Goal: Information Seeking & Learning: Compare options

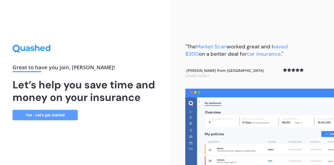
click at [57, 110] on link "Yes - Let’s get started" at bounding box center [45, 115] width 65 height 10
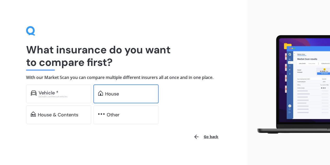
click at [105, 96] on div "House" at bounding box center [126, 93] width 65 height 19
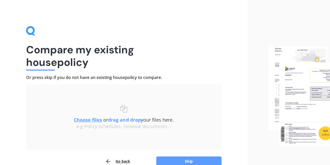
scroll to position [26, 0]
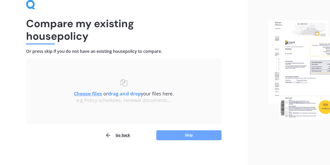
click at [171, 136] on button "Skip" at bounding box center [188, 135] width 65 height 10
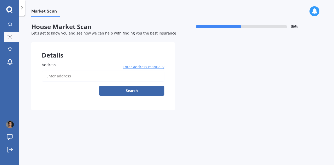
click at [55, 75] on input "Address" at bounding box center [103, 76] width 123 height 11
type input "119 Neville Street, Spreydon, Christchurch 8024"
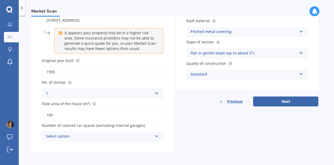
scroll to position [56, 0]
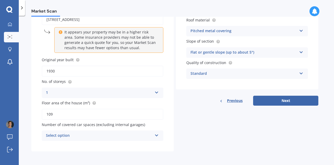
click at [82, 136] on div "Select option" at bounding box center [99, 135] width 107 height 6
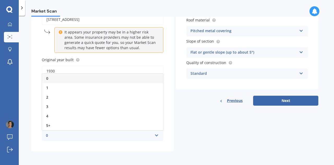
click at [79, 77] on div "0" at bounding box center [102, 78] width 121 height 9
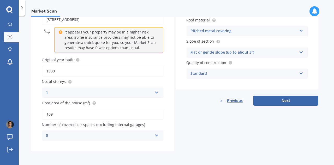
click at [77, 136] on div "0" at bounding box center [99, 135] width 107 height 6
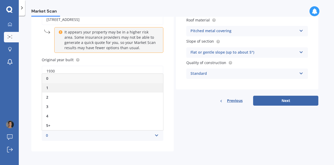
click at [73, 85] on div "1" at bounding box center [102, 87] width 121 height 9
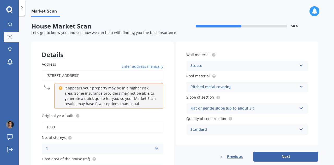
scroll to position [0, 0]
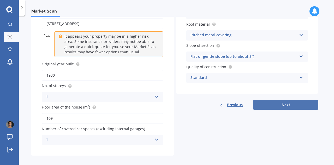
click at [271, 104] on button "Next" at bounding box center [285, 105] width 65 height 10
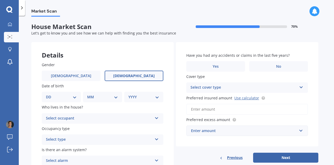
click at [132, 75] on span "Female" at bounding box center [134, 76] width 42 height 4
click at [0, 0] on input "Female" at bounding box center [0, 0] width 0 height 0
click at [71, 97] on select "DD 01 02 03 04 05 06 07 08 09 10 11 12 13 14 15 16 17 18 19 20 21 22 23 24 25 2…" at bounding box center [61, 97] width 31 height 6
select select "17"
click at [50, 94] on select "DD 01 02 03 04 05 06 07 08 09 10 11 12 13 14 15 16 17 18 19 20 21 22 23 24 25 2…" at bounding box center [61, 97] width 31 height 6
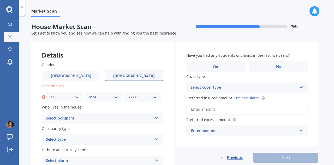
click at [102, 96] on select "MM 01 02 03 04 05 06 07 08 09 10 11 12" at bounding box center [103, 97] width 29 height 6
select select "02"
click at [89, 94] on select "MM 01 02 03 04 05 06 07 08 09 10 11 12" at bounding box center [103, 97] width 29 height 6
click at [135, 98] on select "YYYY 2009 2008 2007 2006 2005 2004 2003 2002 2001 2000 1999 1998 1997 1996 1995…" at bounding box center [142, 97] width 29 height 6
select select "1983"
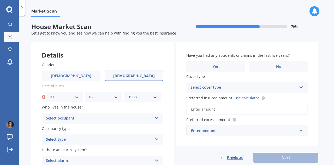
click at [128, 94] on select "YYYY 2009 2008 2007 2006 2005 2004 2003 2002 2001 2000 1999 1998 1997 1996 1995…" at bounding box center [142, 97] width 29 height 6
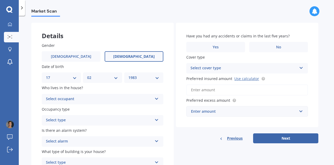
scroll to position [26, 0]
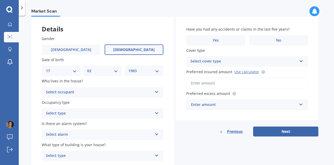
click at [76, 92] on div "Select occupant" at bounding box center [99, 92] width 107 height 6
click at [73, 103] on div "Owner" at bounding box center [102, 102] width 121 height 9
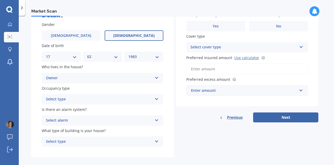
scroll to position [46, 0]
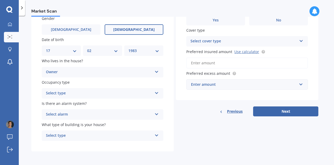
click at [76, 92] on div "Select type" at bounding box center [99, 93] width 107 height 6
click at [76, 105] on div "Permanent" at bounding box center [102, 103] width 121 height 9
click at [76, 114] on div "Select alarm" at bounding box center [99, 114] width 107 height 6
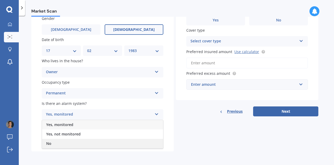
click at [74, 143] on div "No" at bounding box center [102, 143] width 121 height 9
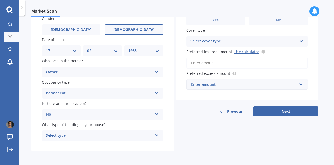
click at [72, 135] on div "Select type" at bounding box center [99, 135] width 107 height 6
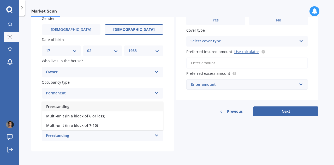
click at [65, 106] on span "Freestanding" at bounding box center [57, 106] width 23 height 5
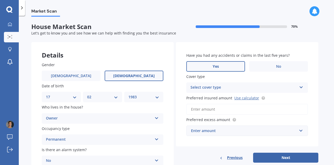
scroll to position [26, 0]
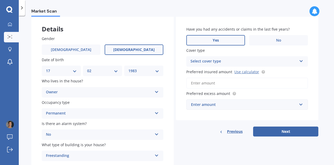
click at [212, 42] on label "Yes" at bounding box center [215, 40] width 59 height 10
click at [0, 0] on input "Yes" at bounding box center [0, 0] width 0 height 0
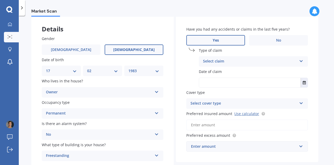
click at [209, 63] on div "Select claim" at bounding box center [250, 61] width 94 height 6
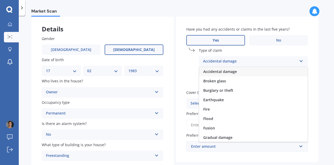
click at [210, 72] on span "Accidental damage" at bounding box center [220, 71] width 34 height 5
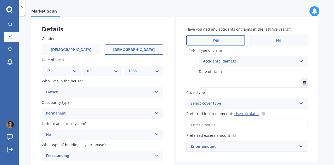
click at [212, 84] on input "text" at bounding box center [250, 82] width 102 height 9
click at [281, 40] on span "No" at bounding box center [278, 40] width 5 height 4
click at [0, 0] on input "No" at bounding box center [0, 0] width 0 height 0
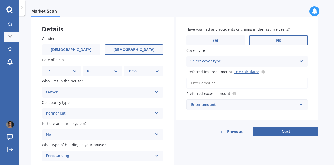
scroll to position [46, 0]
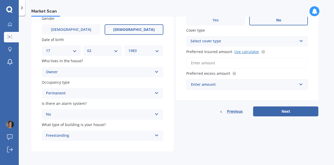
click at [242, 51] on link "Use calculator" at bounding box center [247, 51] width 25 height 5
click at [209, 84] on div "Enter amount" at bounding box center [244, 84] width 106 height 6
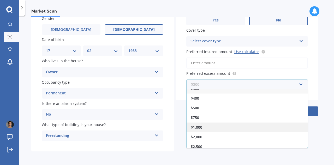
scroll to position [8, 0]
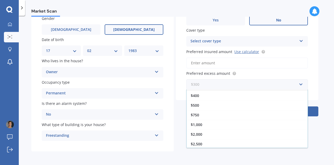
drag, startPoint x: 208, startPoint y: 86, endPoint x: 206, endPoint y: 72, distance: 14.0
click at [208, 86] on input "text" at bounding box center [245, 84] width 117 height 10
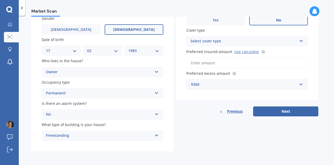
click at [206, 59] on input "Preferred insured amount Use calculator" at bounding box center [247, 62] width 122 height 11
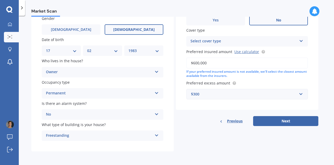
type input "$600,000"
click at [207, 92] on div "$300" at bounding box center [244, 94] width 106 height 6
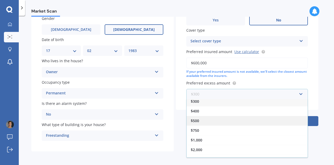
scroll to position [0, 0]
click at [207, 124] on div "$500" at bounding box center [247, 123] width 121 height 10
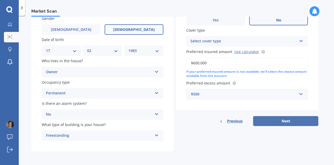
click at [283, 124] on button "Next" at bounding box center [285, 121] width 65 height 10
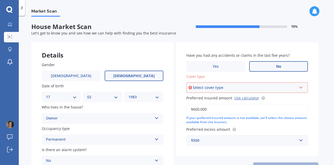
click at [208, 86] on div "Select cover type" at bounding box center [245, 88] width 104 height 6
click at [209, 98] on div "High" at bounding box center [247, 97] width 121 height 9
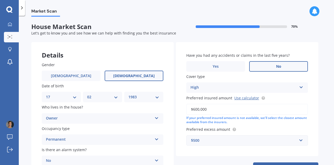
click at [211, 88] on div "High" at bounding box center [244, 87] width 107 height 6
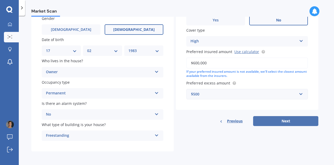
click at [286, 117] on button "Next" at bounding box center [285, 121] width 65 height 10
select select "17"
select select "02"
select select "1983"
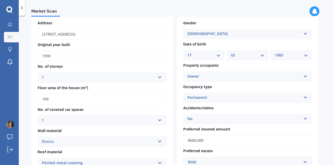
scroll to position [209, 0]
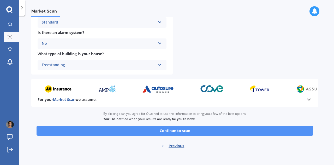
click at [206, 128] on button "Continue to scan" at bounding box center [175, 131] width 277 height 10
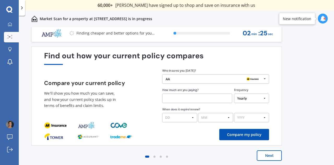
scroll to position [4, 0]
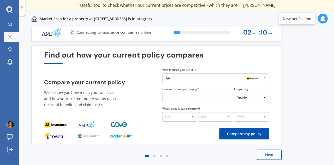
click at [265, 78] on icon at bounding box center [264, 78] width 7 height 9
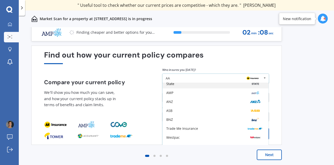
scroll to position [34, 0]
click at [216, 116] on div "BNZ" at bounding box center [216, 119] width 106 height 9
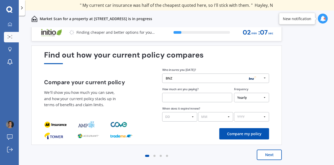
click at [195, 95] on input "text" at bounding box center [197, 97] width 70 height 9
click at [262, 97] on select "Yearly Six-Monthly Quarterly Monthly Fortnightly Weekly One-Off" at bounding box center [251, 97] width 35 height 9
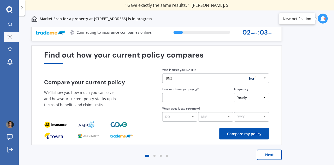
select select "Fortnightly"
click at [234, 93] on select "Yearly Six-Monthly Quarterly Monthly Fortnightly Weekly One-Off" at bounding box center [251, 97] width 35 height 9
click at [181, 97] on input "text" at bounding box center [197, 97] width 70 height 9
type input "$101.00"
click at [230, 132] on button "Compare my policy" at bounding box center [244, 133] width 50 height 11
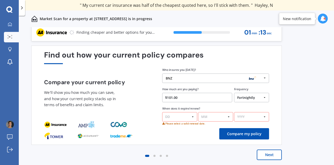
click at [264, 79] on icon at bounding box center [264, 78] width 7 height 9
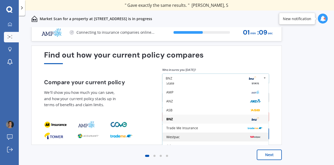
click at [206, 135] on div "Westpac" at bounding box center [215, 137] width 98 height 4
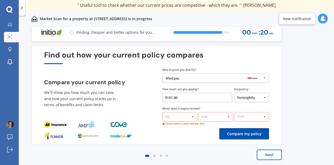
click at [191, 116] on select "DD 01 02 03 04 05 06 07 08 09 10 11 12 13 14 15 16 17 18 19 20 21 22 23 24 25 2…" at bounding box center [179, 116] width 35 height 9
select select "02"
click at [162, 112] on select "DD 01 02 03 04 05 06 07 08 09 10 11 12 13 14 15 16 17 18 19 20 21 22 23 24 25 2…" at bounding box center [179, 116] width 35 height 9
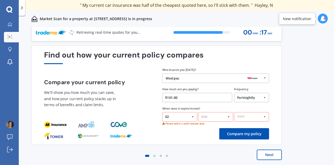
click at [210, 115] on select "MM 01 02 03 04 05 06 07 08 09 10 11 12" at bounding box center [215, 116] width 35 height 9
select select "09"
click at [198, 112] on select "MM 01 02 03 04 05 06 07 08 09 10 11 12" at bounding box center [215, 116] width 35 height 9
click at [256, 115] on select "YYYY 2026 2025 2024" at bounding box center [251, 116] width 35 height 9
select select "2025"
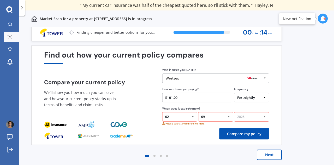
click at [234, 112] on select "YYYY 2026 2025 2024" at bounding box center [251, 116] width 35 height 9
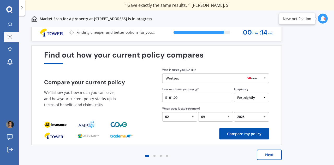
click at [235, 133] on button "Compare my policy" at bounding box center [244, 133] width 50 height 11
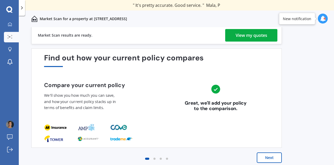
scroll to position [0, 0]
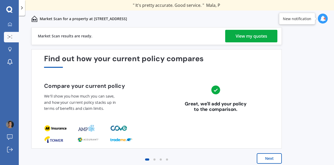
click at [248, 36] on div "View my quotes" at bounding box center [252, 36] width 32 height 13
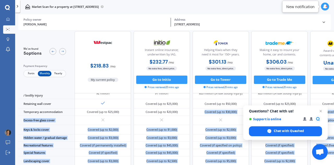
scroll to position [139, 0]
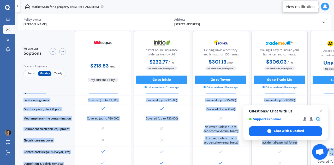
drag, startPoint x: 181, startPoint y: 163, endPoint x: 213, endPoint y: 164, distance: 31.6
click at [213, 164] on div "We've found 5 options Payment frequency Fortn Monthly Yearly $218.83 / mo My cu…" at bounding box center [176, 98] width 316 height 135
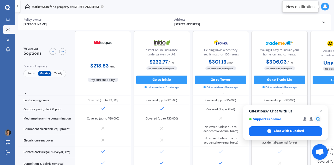
click at [266, 13] on div "Market Scan for a property at 119 Neville Street, Spreydon, Christchurch 8024" at bounding box center [174, 6] width 319 height 13
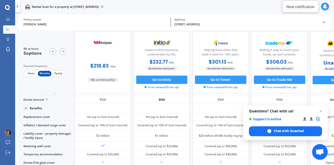
scroll to position [0, 0]
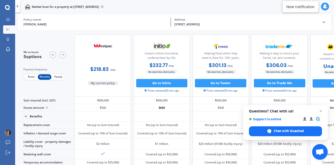
click at [27, 77] on span "Fortn" at bounding box center [31, 76] width 14 height 5
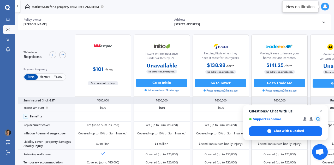
click at [104, 100] on div "$600,000" at bounding box center [103, 100] width 56 height 7
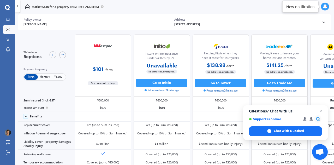
click at [163, 67] on b "Unavailable" at bounding box center [162, 65] width 30 height 4
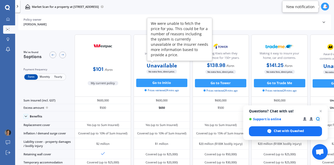
click at [163, 67] on b "Unavailable" at bounding box center [162, 65] width 30 height 4
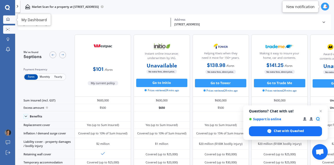
click at [8, 20] on icon at bounding box center [7, 18] width 3 height 3
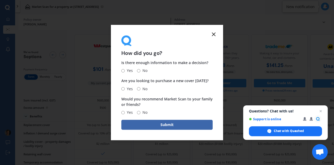
click at [123, 72] on input "Yes" at bounding box center [122, 70] width 3 height 3
radio input "true"
click at [123, 90] on input "Yes" at bounding box center [122, 88] width 3 height 3
radio input "true"
click at [123, 112] on input "Yes" at bounding box center [122, 112] width 3 height 3
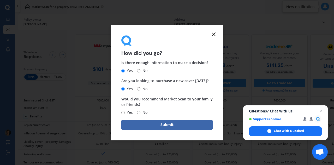
radio input "true"
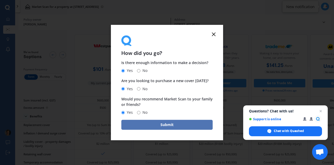
click at [139, 124] on button "Submit" at bounding box center [166, 125] width 91 height 10
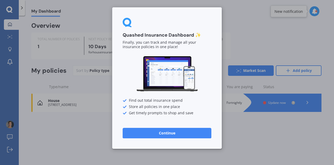
click at [141, 130] on button "Continue" at bounding box center [167, 133] width 89 height 10
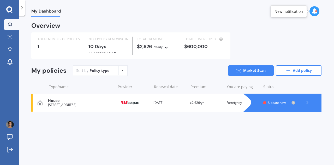
click at [101, 106] on div "119 Neville Street, Spreydon, Christchurch 8024" at bounding box center [80, 105] width 65 height 4
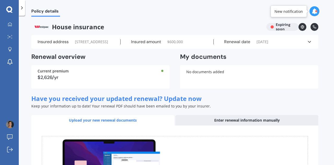
click at [146, 44] on label "Insured amount" at bounding box center [146, 41] width 30 height 5
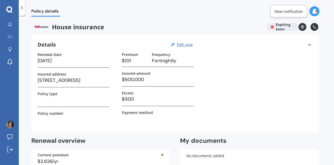
click at [141, 81] on h3 "$600,000" at bounding box center [158, 79] width 72 height 8
click at [182, 45] on u "Edit now" at bounding box center [185, 44] width 16 height 5
select select "02"
select select "09"
select select "2025"
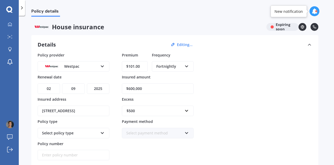
drag, startPoint x: 147, startPoint y: 87, endPoint x: 124, endPoint y: 90, distance: 23.4
click at [124, 90] on input "$600,000" at bounding box center [158, 88] width 72 height 10
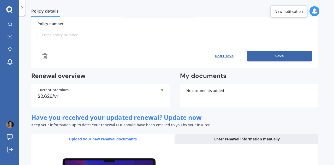
scroll to position [78, 0]
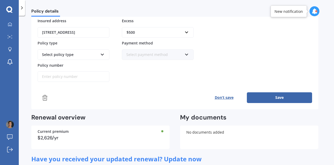
type input "$700,000"
click at [286, 96] on button "Save" at bounding box center [279, 97] width 65 height 10
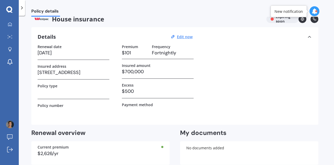
scroll to position [86, 0]
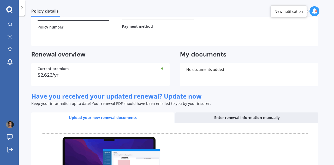
click at [109, 118] on div "Upload your new renewal documents" at bounding box center [102, 117] width 143 height 10
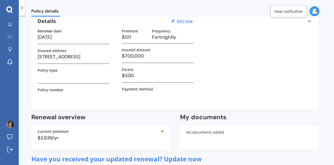
scroll to position [0, 0]
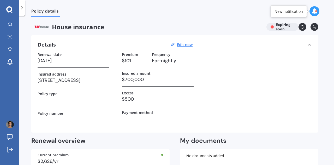
click at [20, 9] on icon at bounding box center [21, 7] width 5 height 5
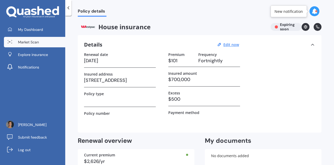
click at [22, 40] on span "Market Scan" at bounding box center [28, 41] width 21 height 5
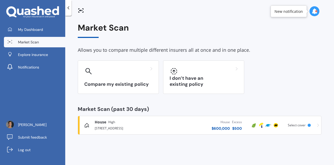
click at [295, 124] on span "Select cover" at bounding box center [297, 125] width 18 height 4
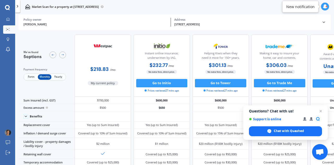
click at [31, 76] on span "Fortn" at bounding box center [31, 76] width 14 height 5
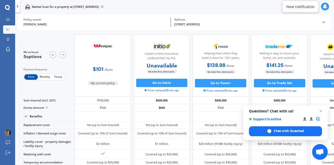
click at [40, 77] on span "Monthly" at bounding box center [45, 76] width 14 height 5
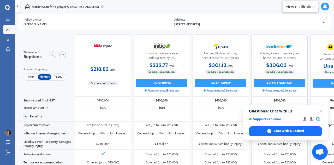
click at [31, 76] on span "Fortn" at bounding box center [31, 76] width 14 height 5
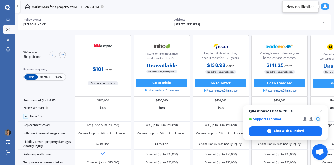
click at [59, 77] on span "Yearly" at bounding box center [58, 76] width 14 height 5
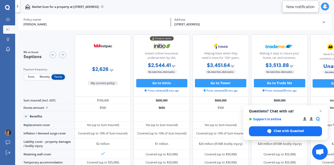
click at [29, 77] on span "Fortn" at bounding box center [31, 76] width 14 height 5
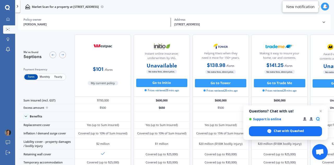
click at [59, 76] on span "Yearly" at bounding box center [58, 76] width 14 height 5
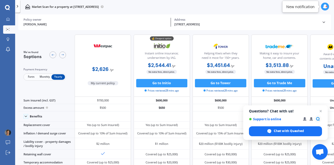
click at [30, 76] on span "Fortn" at bounding box center [31, 76] width 14 height 5
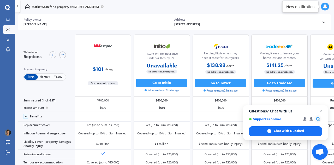
click at [43, 78] on span "Monthly" at bounding box center [45, 76] width 14 height 5
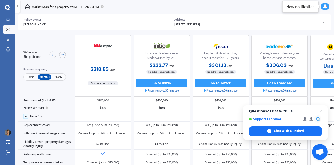
click at [29, 77] on span "Fortn" at bounding box center [31, 76] width 14 height 5
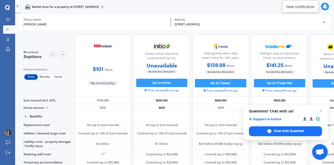
click at [60, 78] on span "Yearly" at bounding box center [58, 76] width 14 height 5
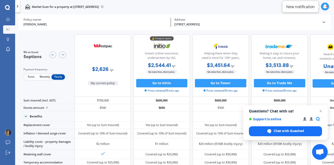
click at [30, 75] on span "Fortn" at bounding box center [31, 76] width 14 height 5
